Goal: Task Accomplishment & Management: Use online tool/utility

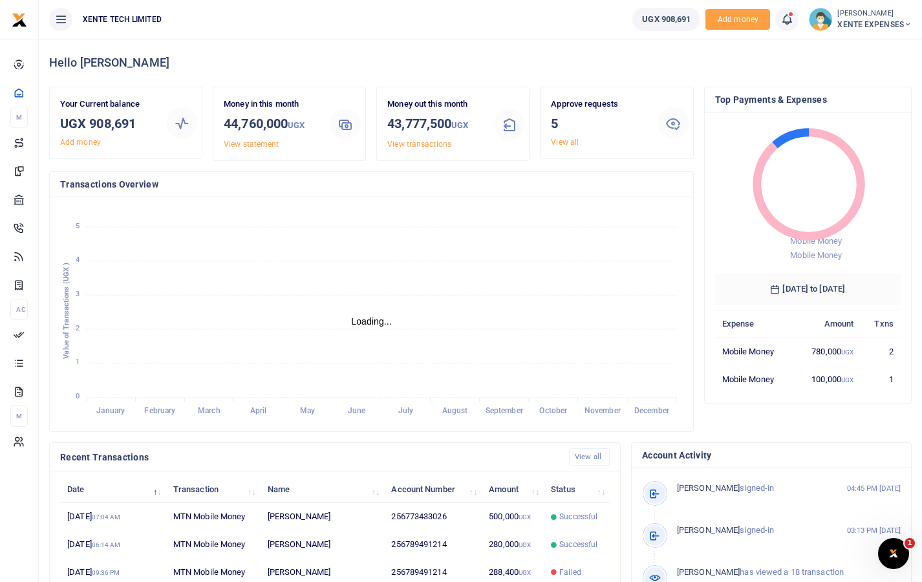
scroll to position [10, 10]
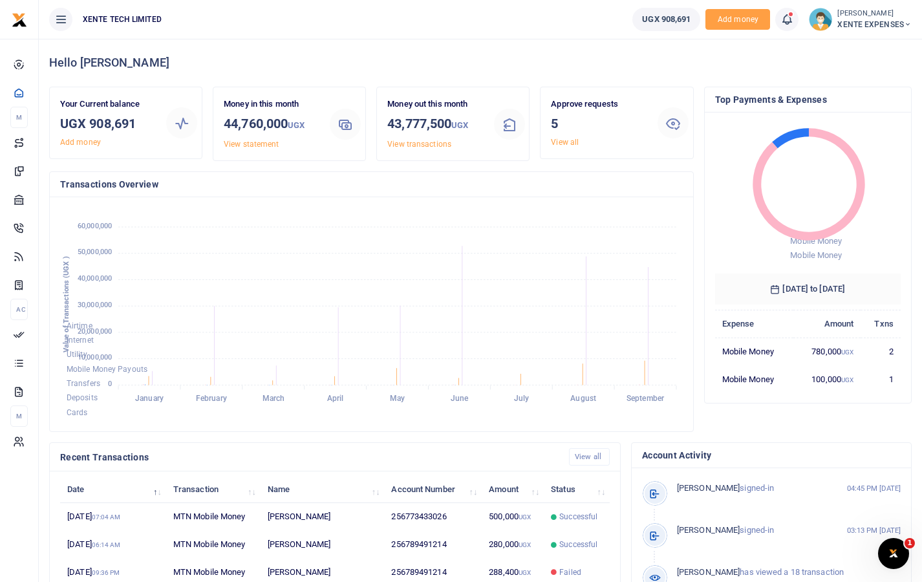
click at [860, 19] on span "XENTE EXPENSES" at bounding box center [875, 25] width 74 height 12
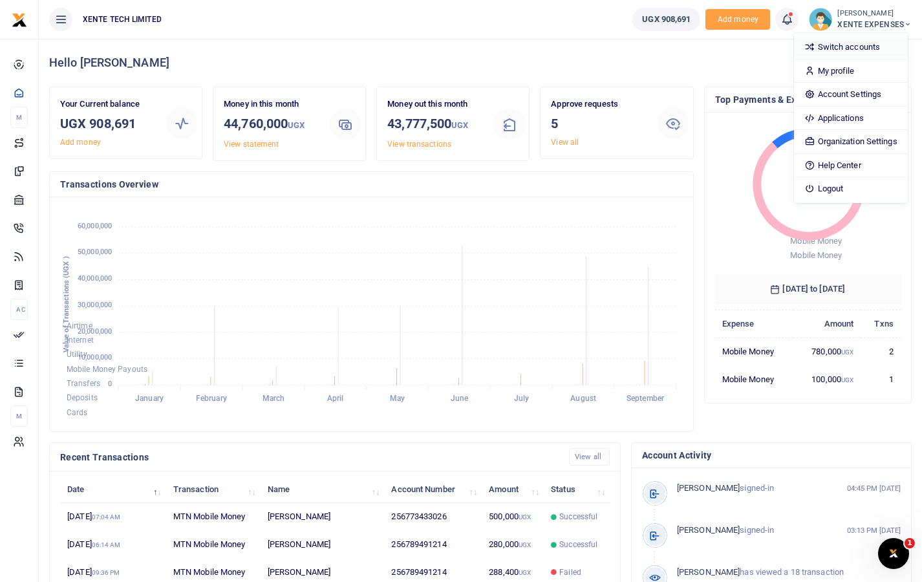
click at [834, 51] on link "Switch accounts" at bounding box center [850, 47] width 113 height 18
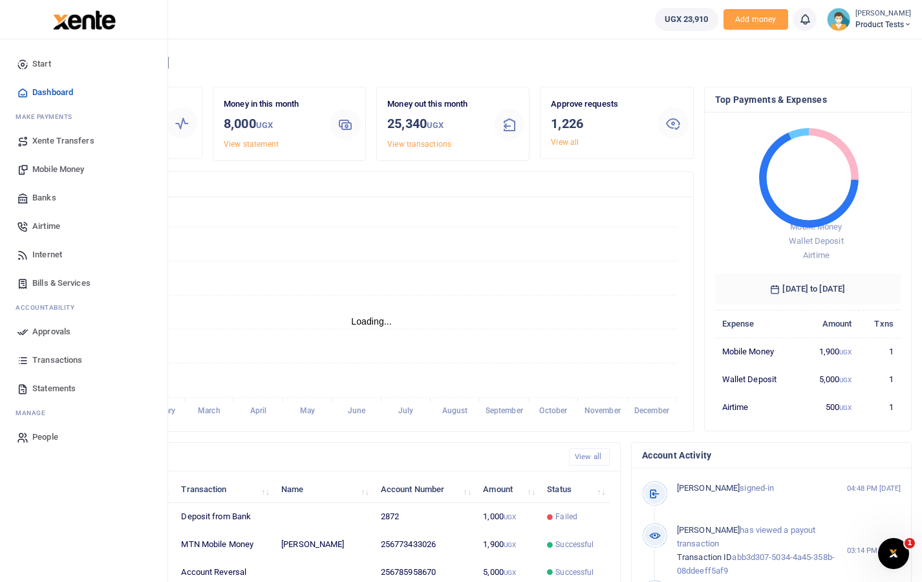
scroll to position [10, 10]
click at [39, 358] on span "Transactions" at bounding box center [57, 360] width 50 height 13
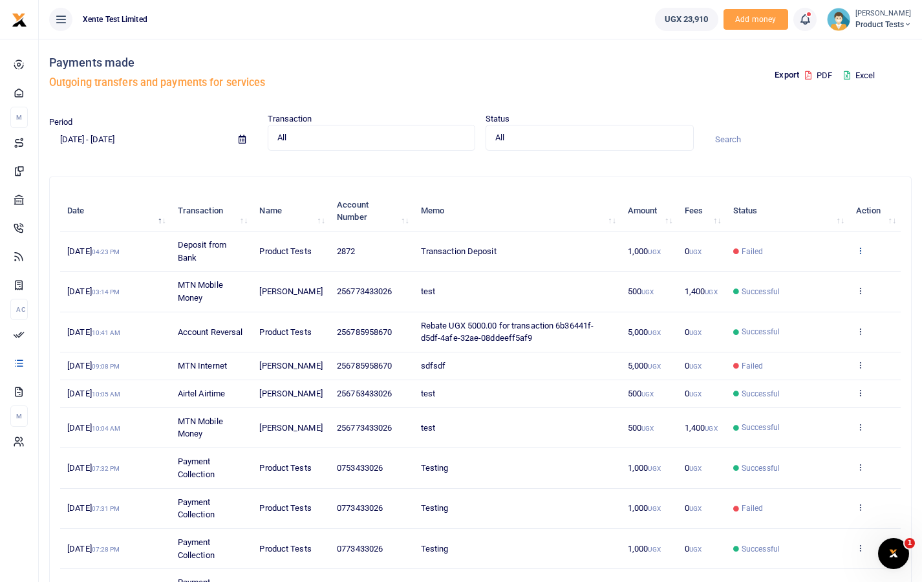
click at [857, 250] on icon at bounding box center [860, 250] width 8 height 9
click at [821, 268] on link "View details" at bounding box center [814, 273] width 102 height 18
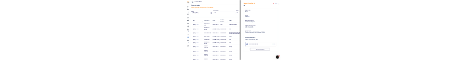
scroll to position [12, 0]
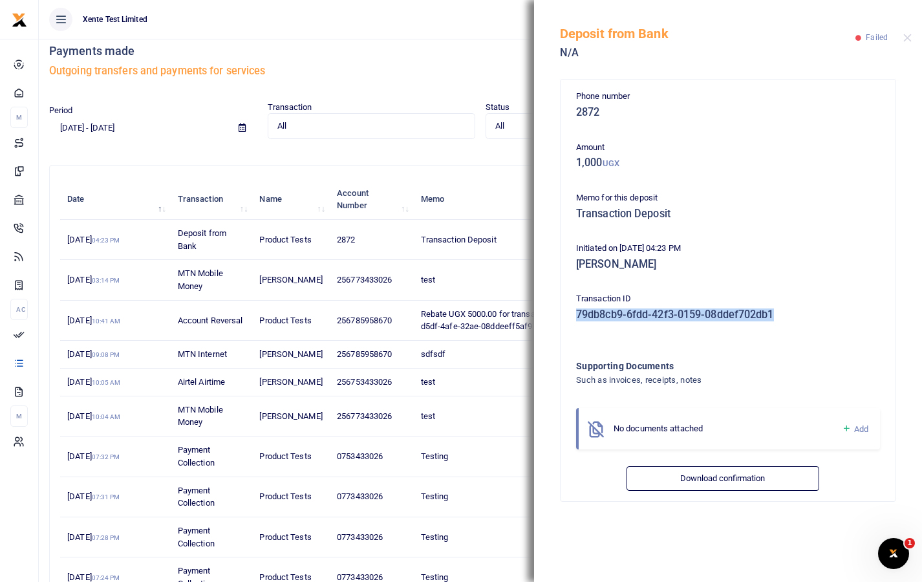
drag, startPoint x: 777, startPoint y: 314, endPoint x: 574, endPoint y: 316, distance: 203.1
click at [574, 316] on div "Transaction ID 79db8cb9-6fdd-42f3-0159-08ddef702db1" at bounding box center [728, 309] width 314 height 35
copy h5 "79db8cb9-6fdd-42f3-0159-08ddef702db1"
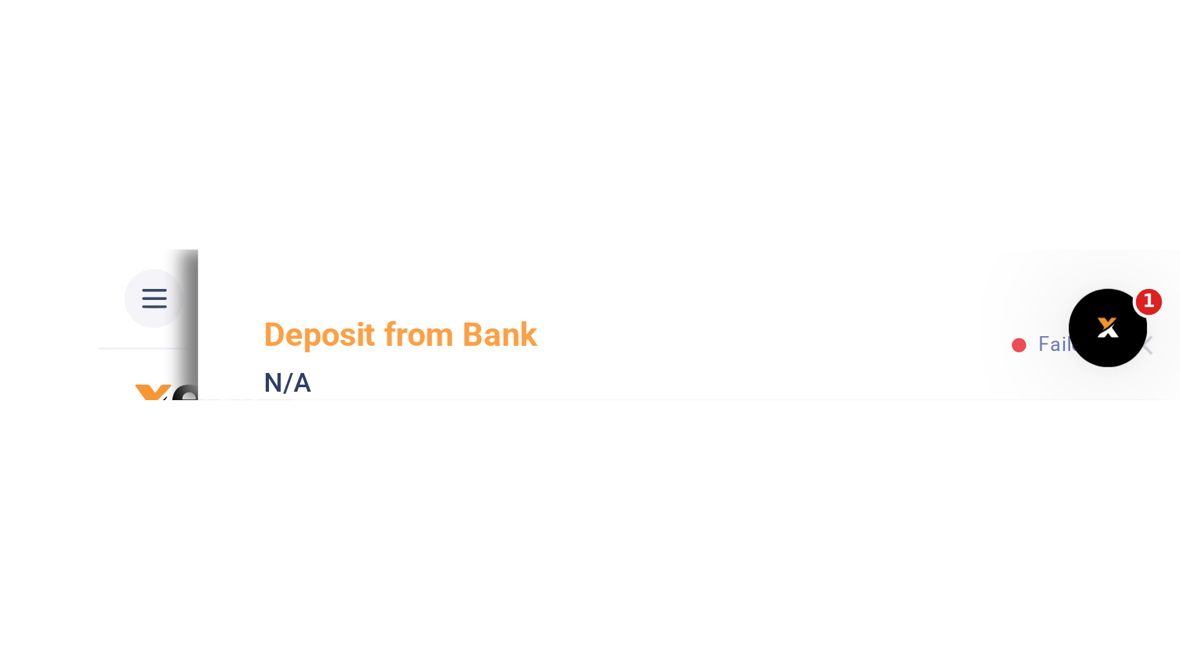
scroll to position [0, 0]
